Goal: Submit feedback/report problem

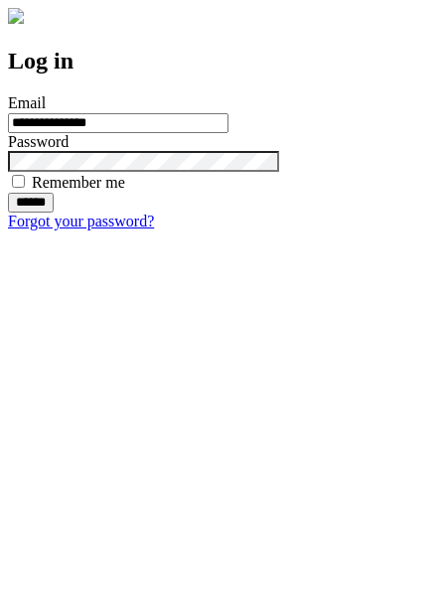
click at [54, 213] on input "******" at bounding box center [31, 203] width 46 height 20
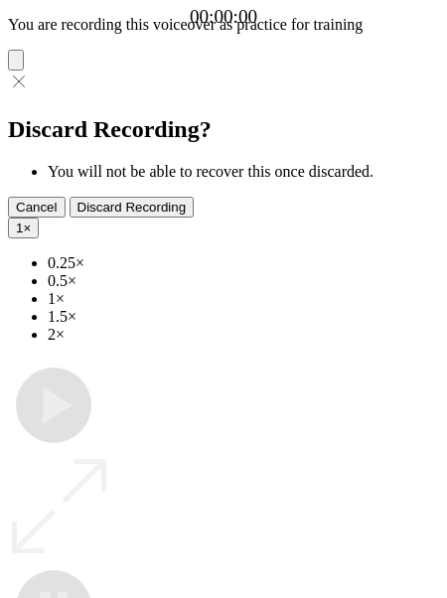
type input "**********"
